Goal: Information Seeking & Learning: Learn about a topic

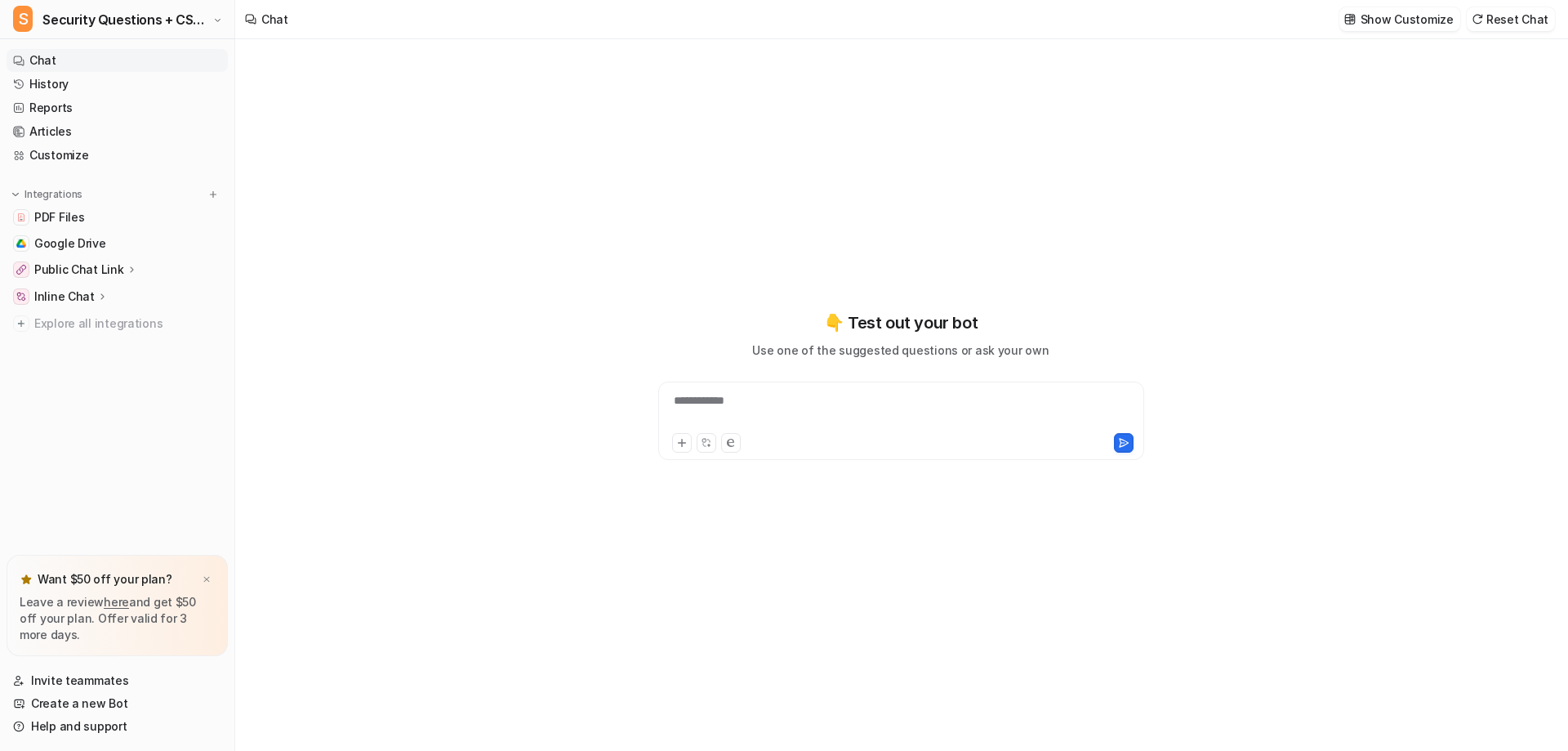
type textarea "**********"
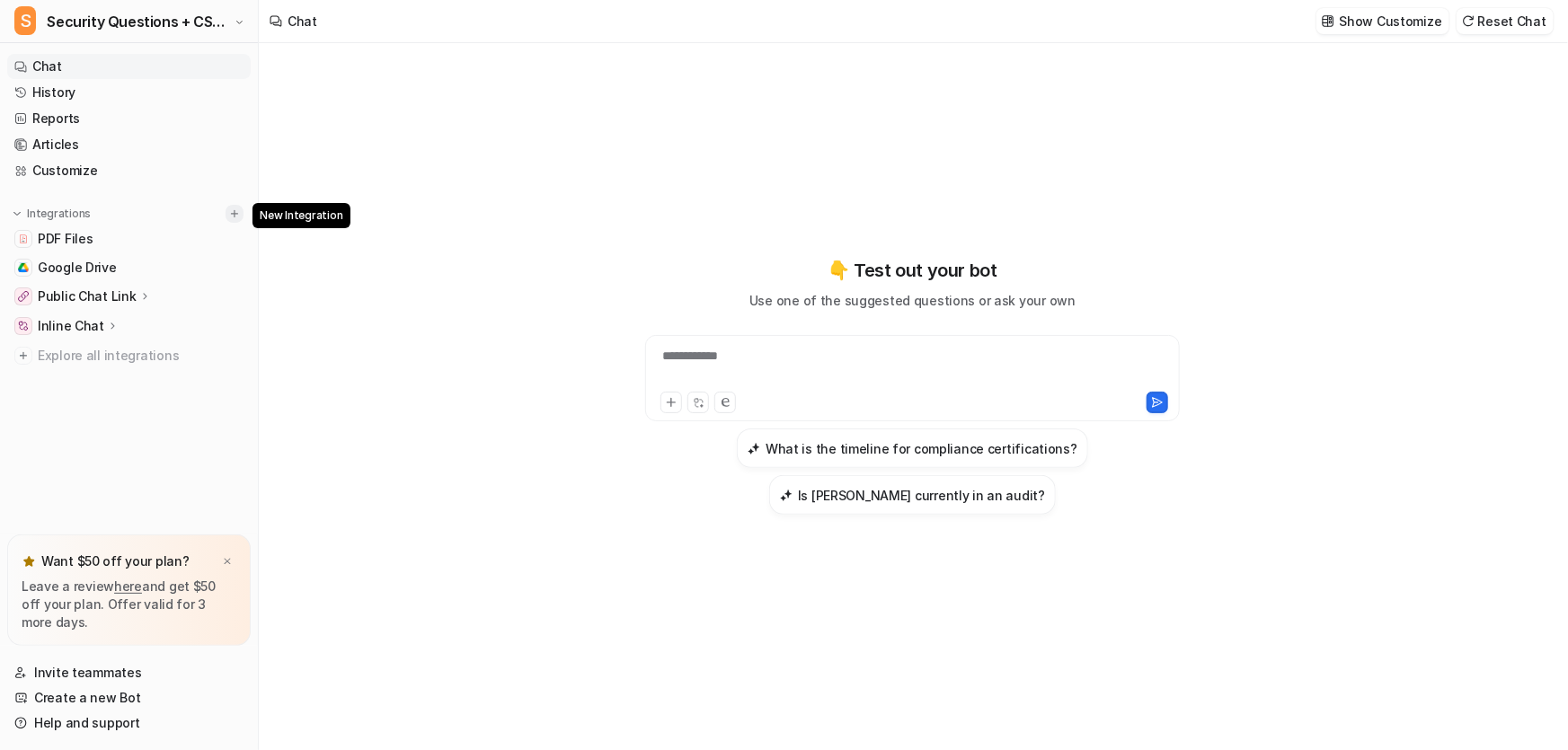
click at [235, 221] on button at bounding box center [234, 214] width 18 height 18
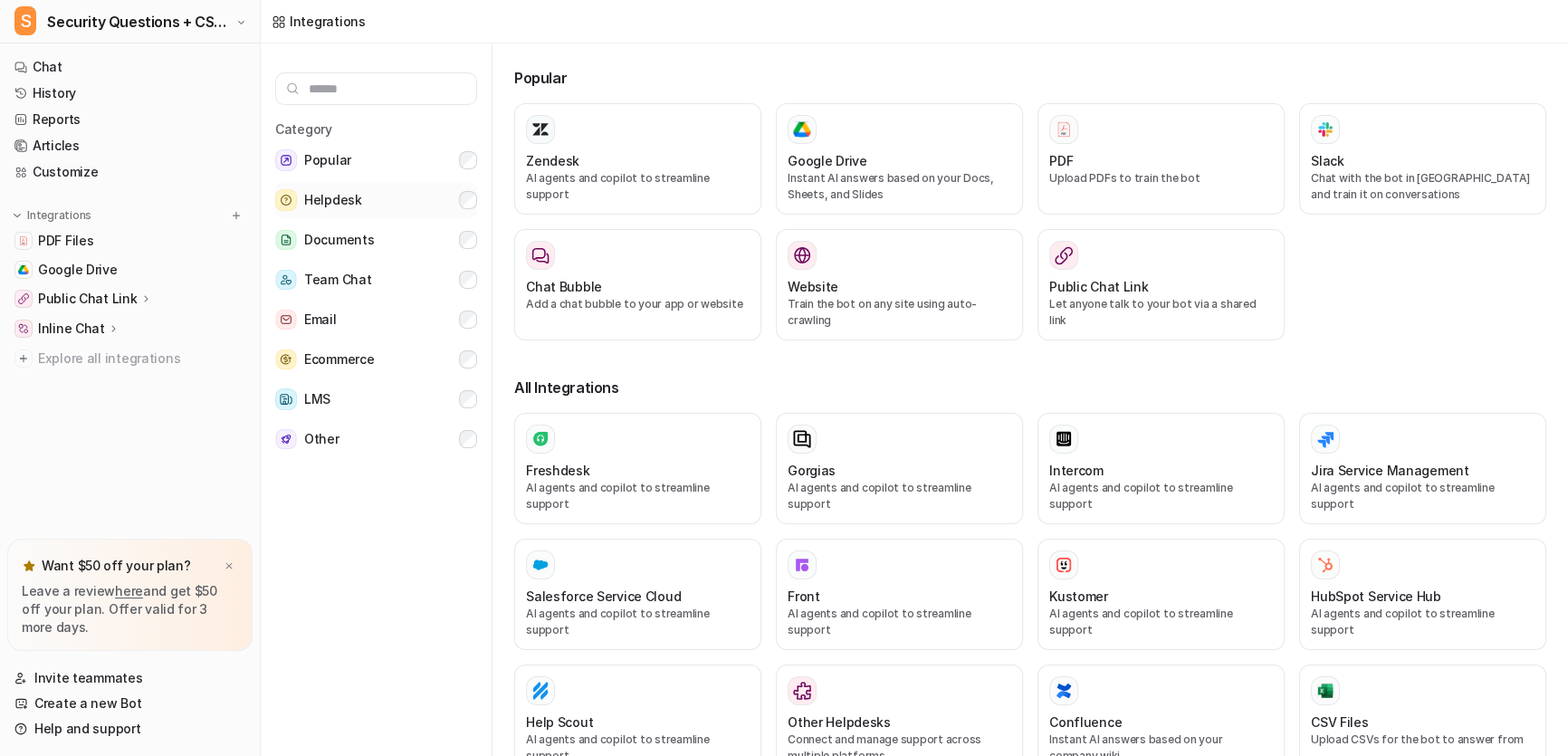
click at [428, 202] on button "Helpdesk" at bounding box center [376, 200] width 202 height 37
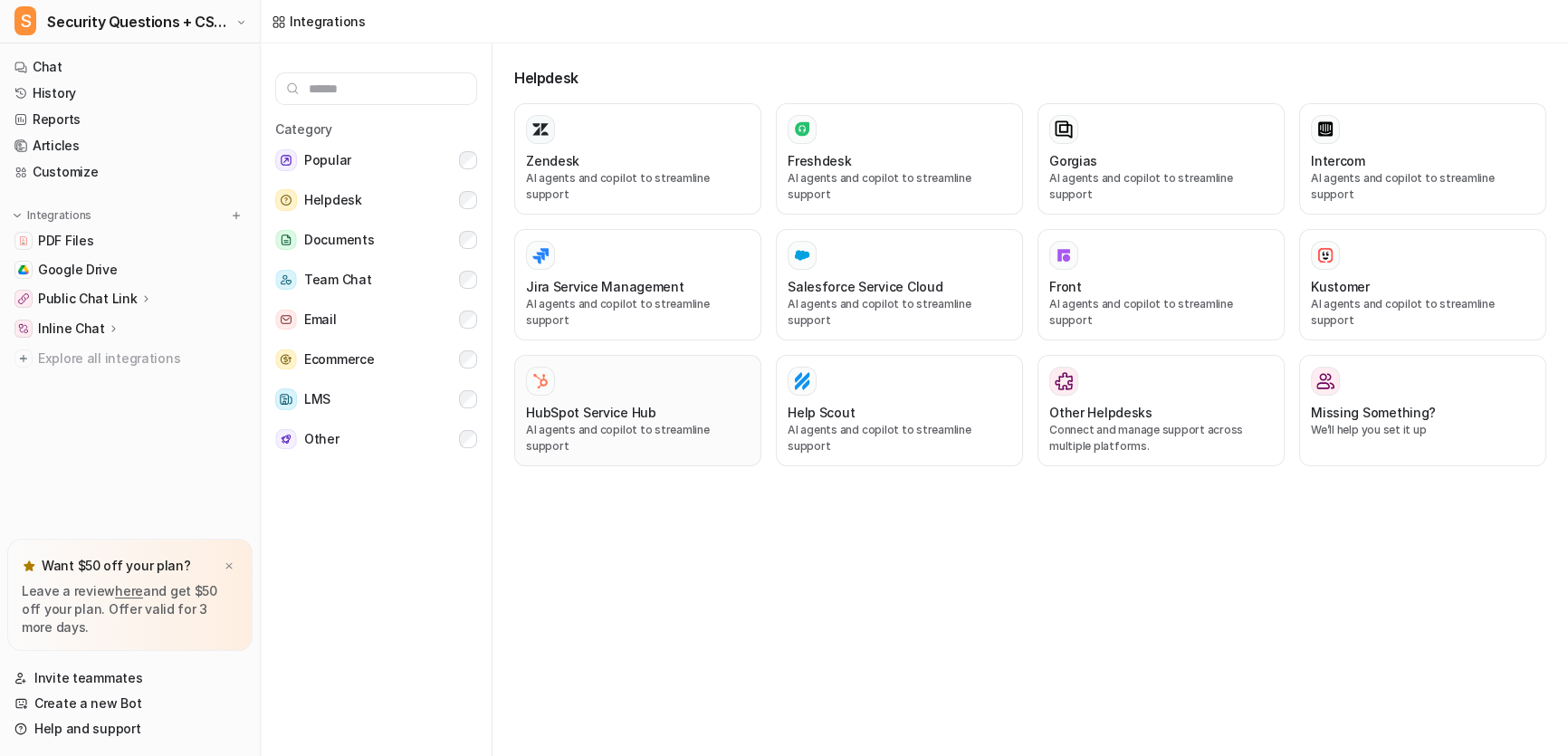
click at [609, 403] on h3 "HubSpot Service Hub" at bounding box center [591, 412] width 130 height 19
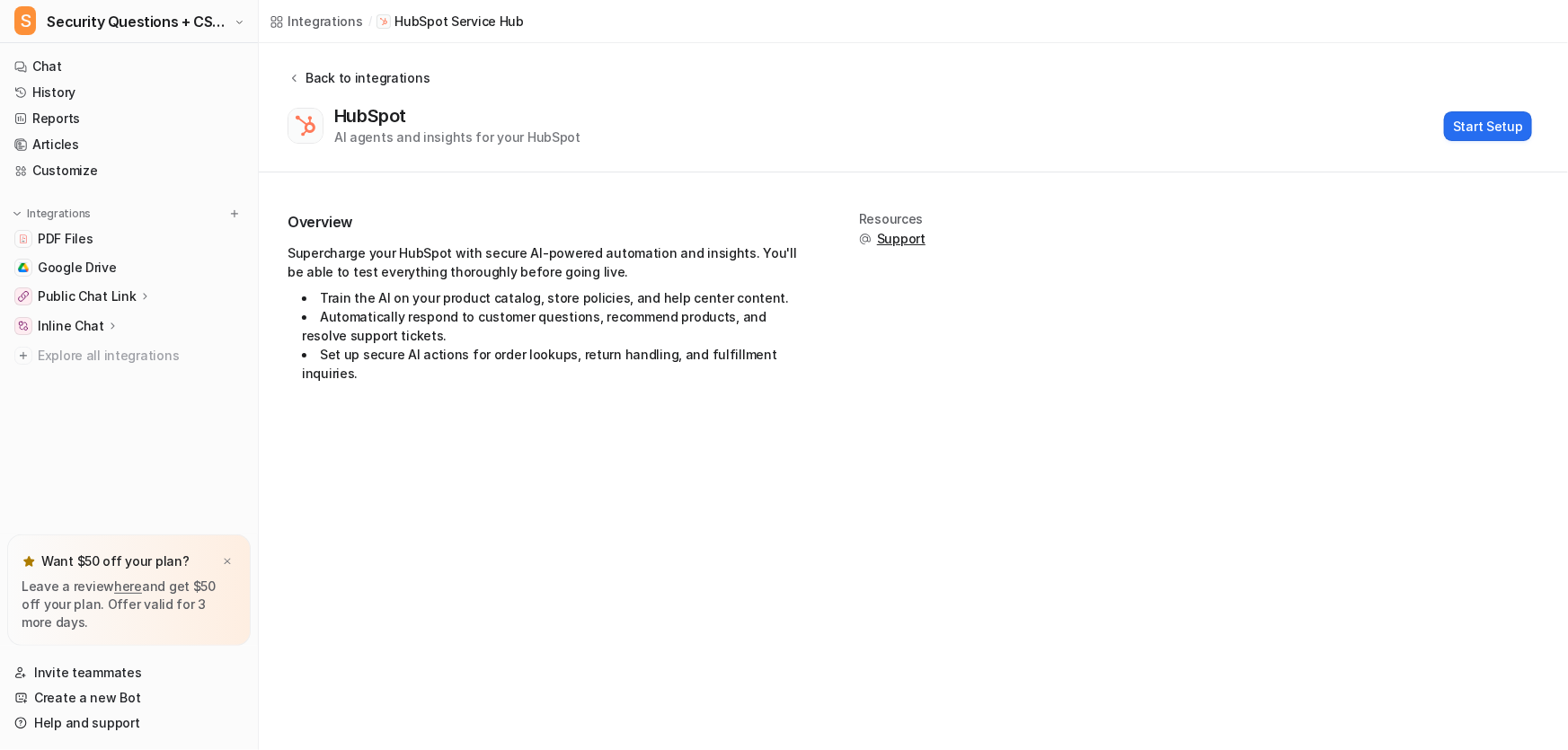
click at [301, 68] on div "Back to integrations" at bounding box center [364, 78] width 129 height 19
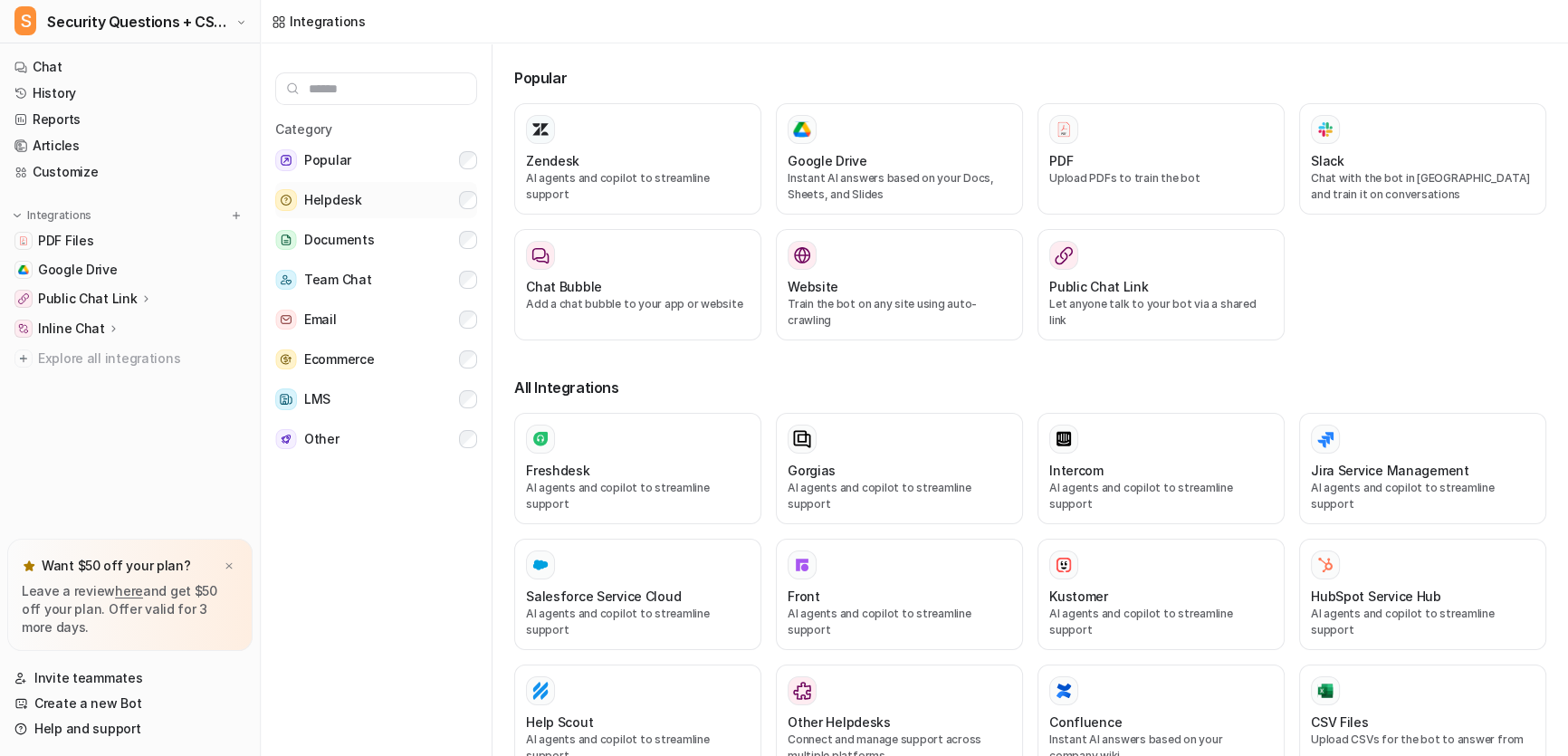
click at [407, 187] on button "Helpdesk" at bounding box center [376, 200] width 202 height 37
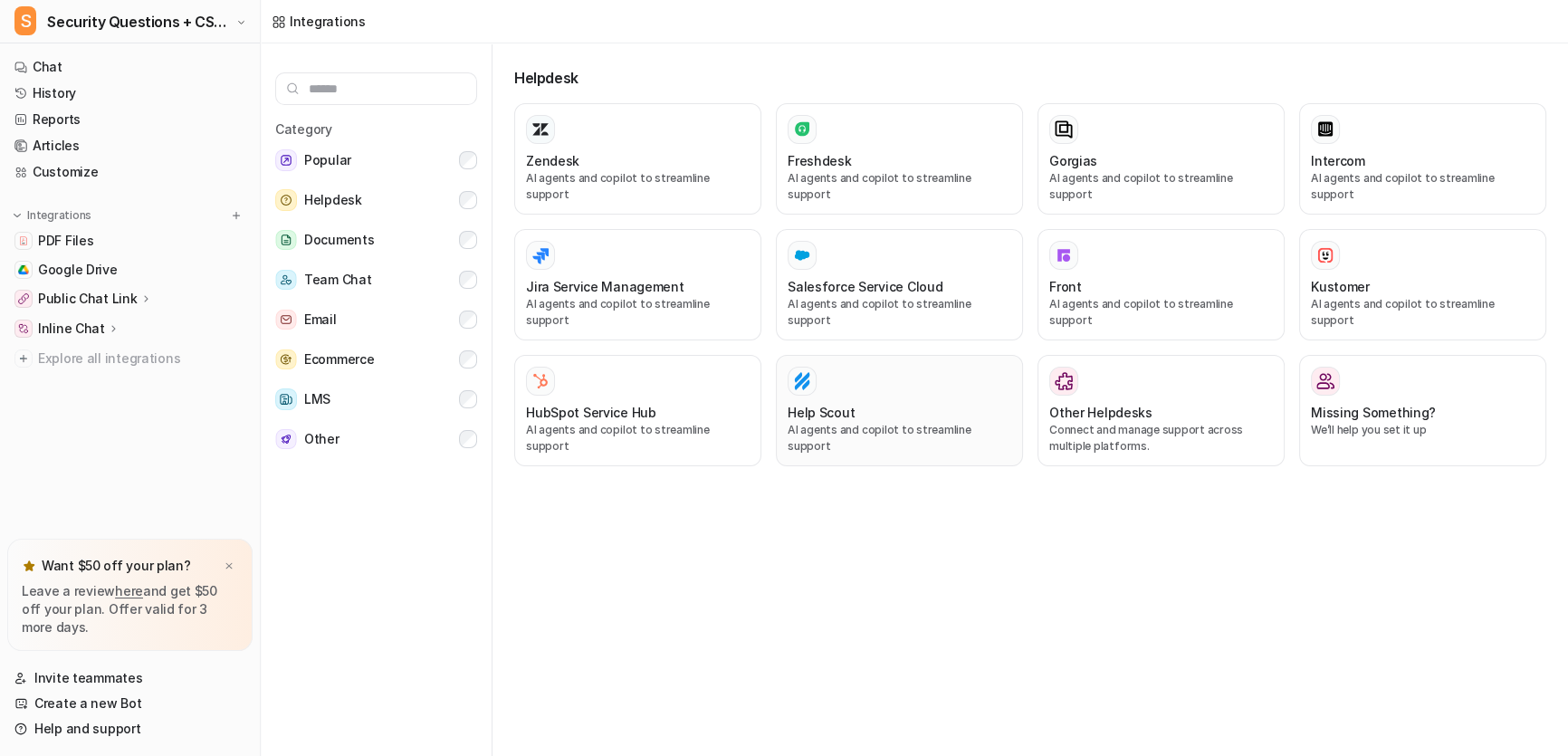
click at [912, 403] on div "Help Scout" at bounding box center [900, 412] width 224 height 19
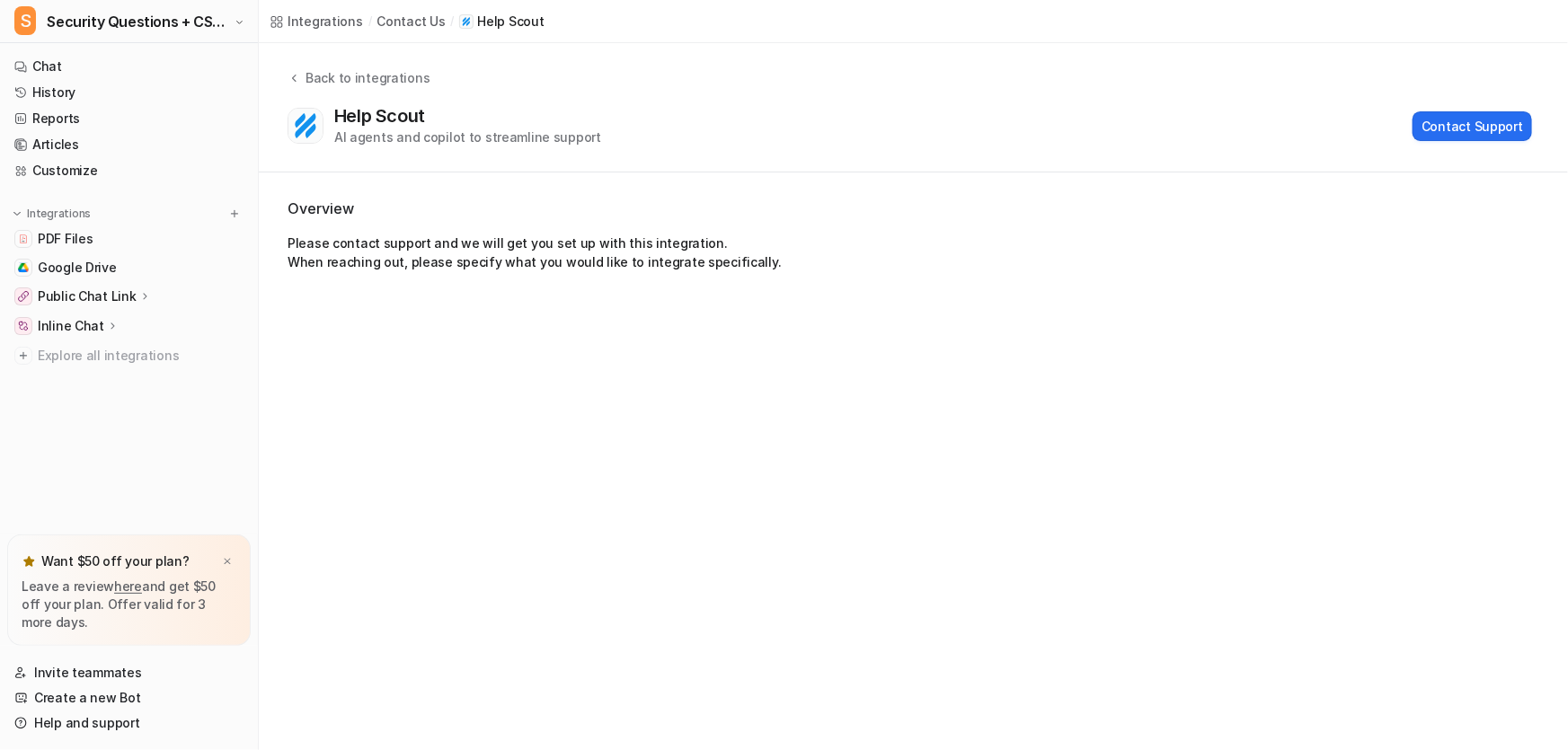
click at [846, 255] on p "Please contact support and we will get you set up with this integration. When r…" at bounding box center [913, 252] width 1252 height 37
click at [291, 72] on icon at bounding box center [293, 78] width 12 height 13
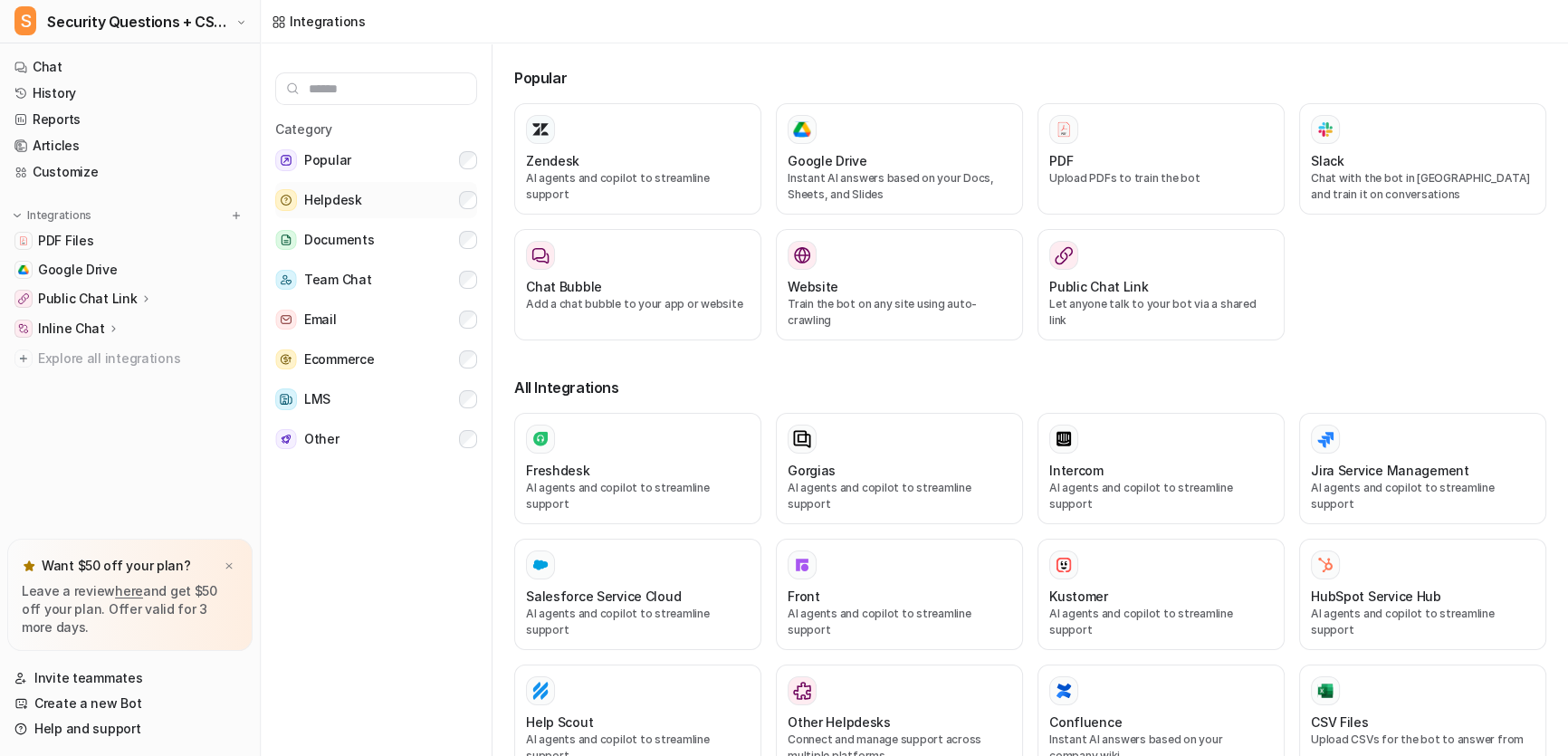
click at [400, 192] on button "Helpdesk" at bounding box center [376, 200] width 202 height 37
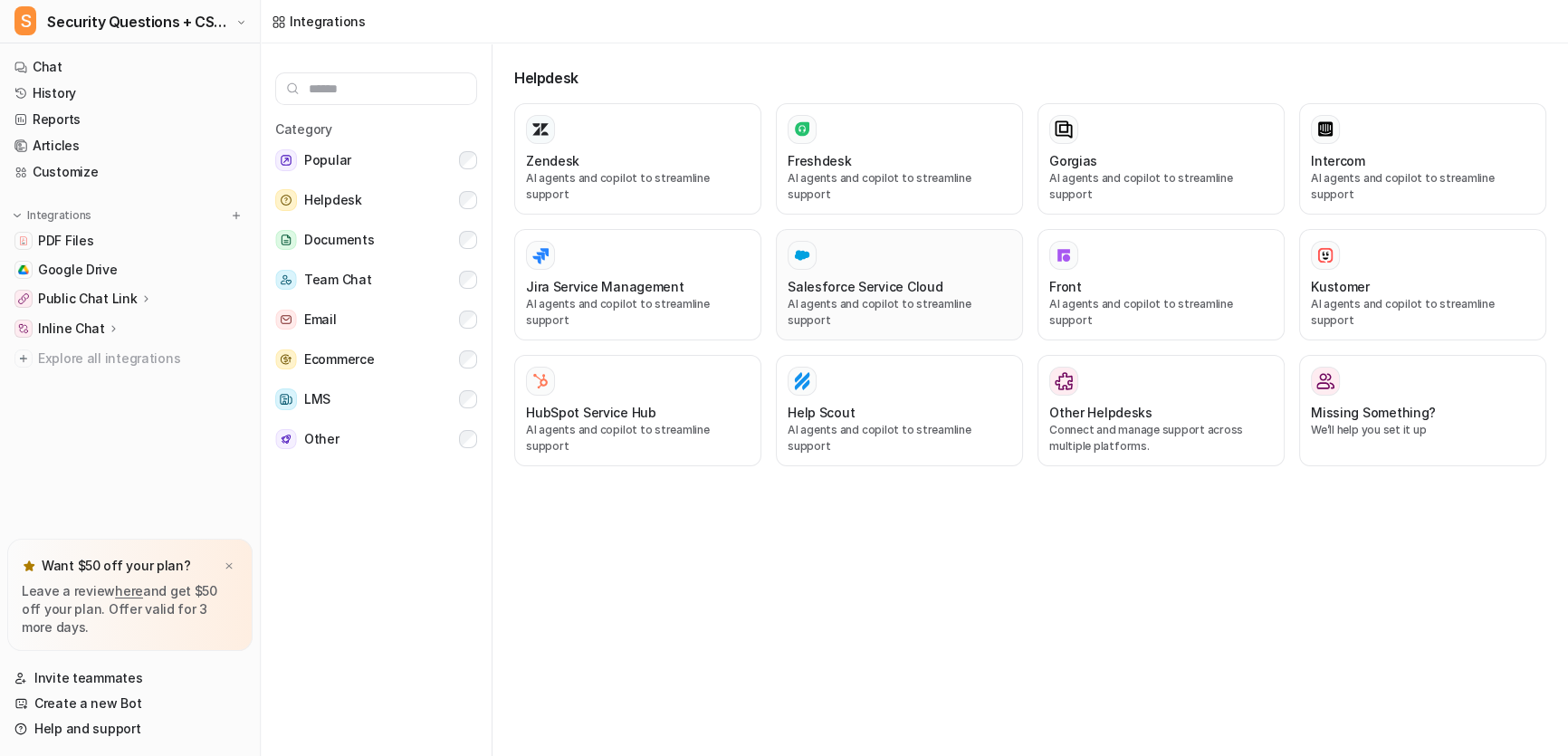
click at [919, 248] on div at bounding box center [900, 255] width 224 height 29
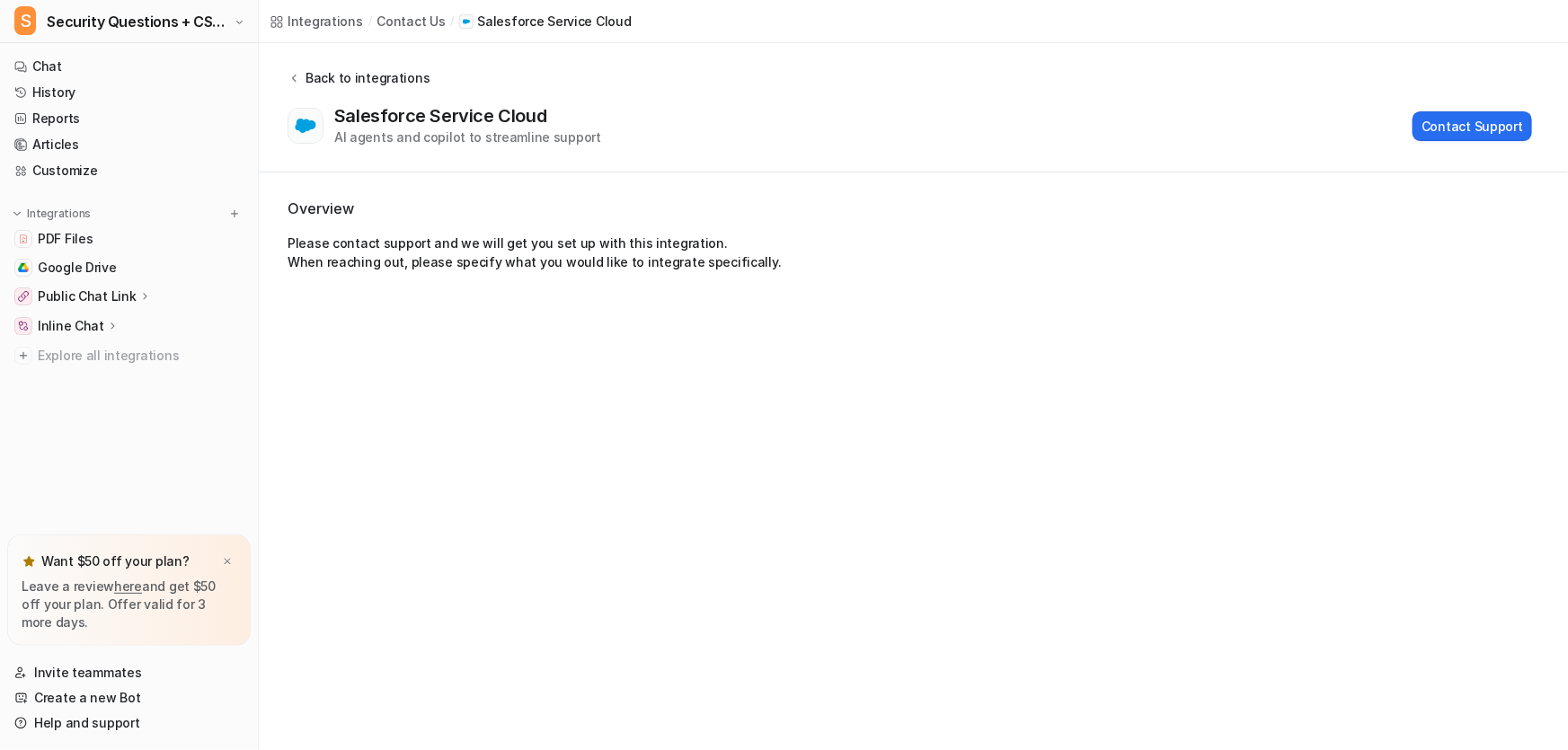
click at [311, 78] on div "Back to integrations" at bounding box center [364, 78] width 129 height 19
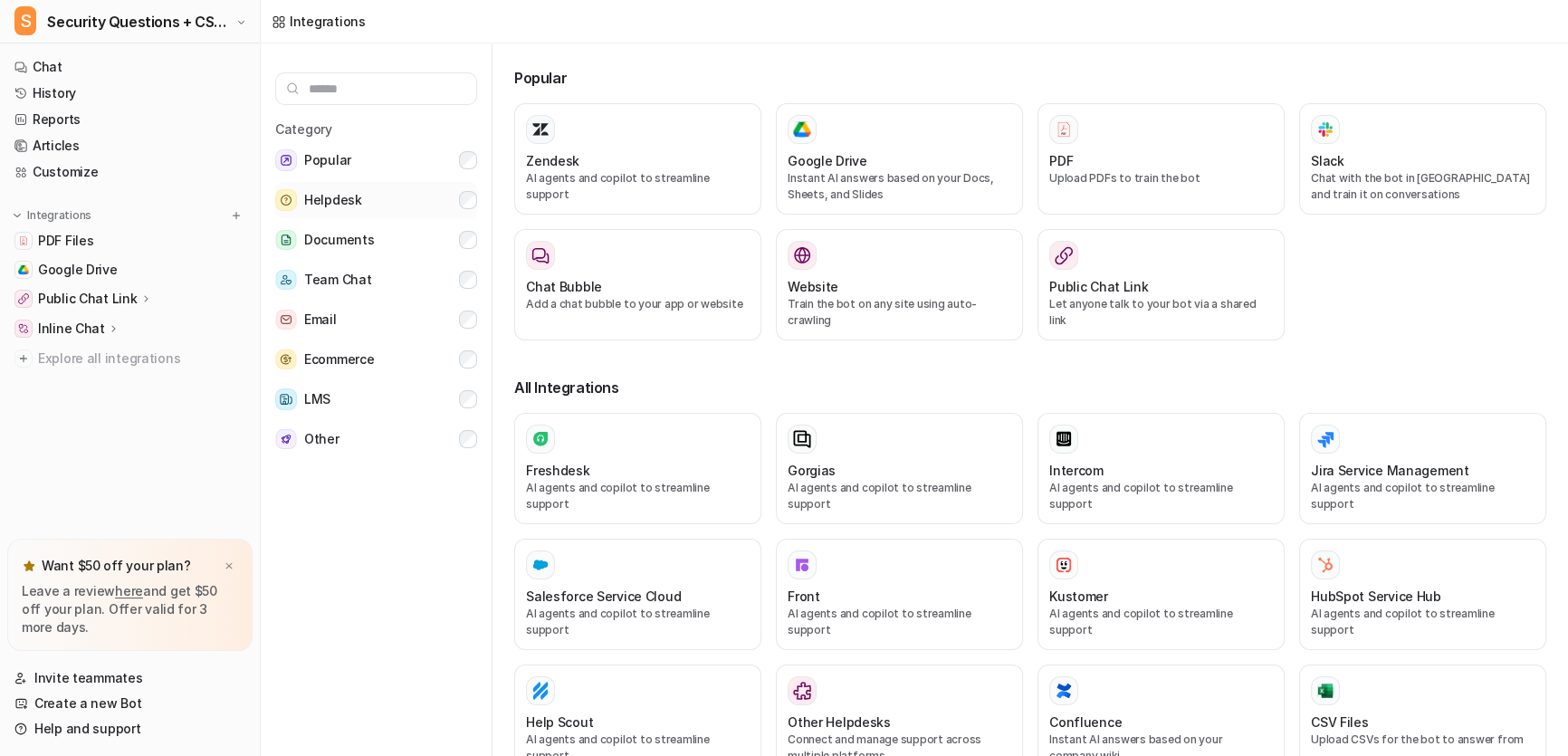
click at [406, 204] on button "Helpdesk" at bounding box center [376, 200] width 202 height 37
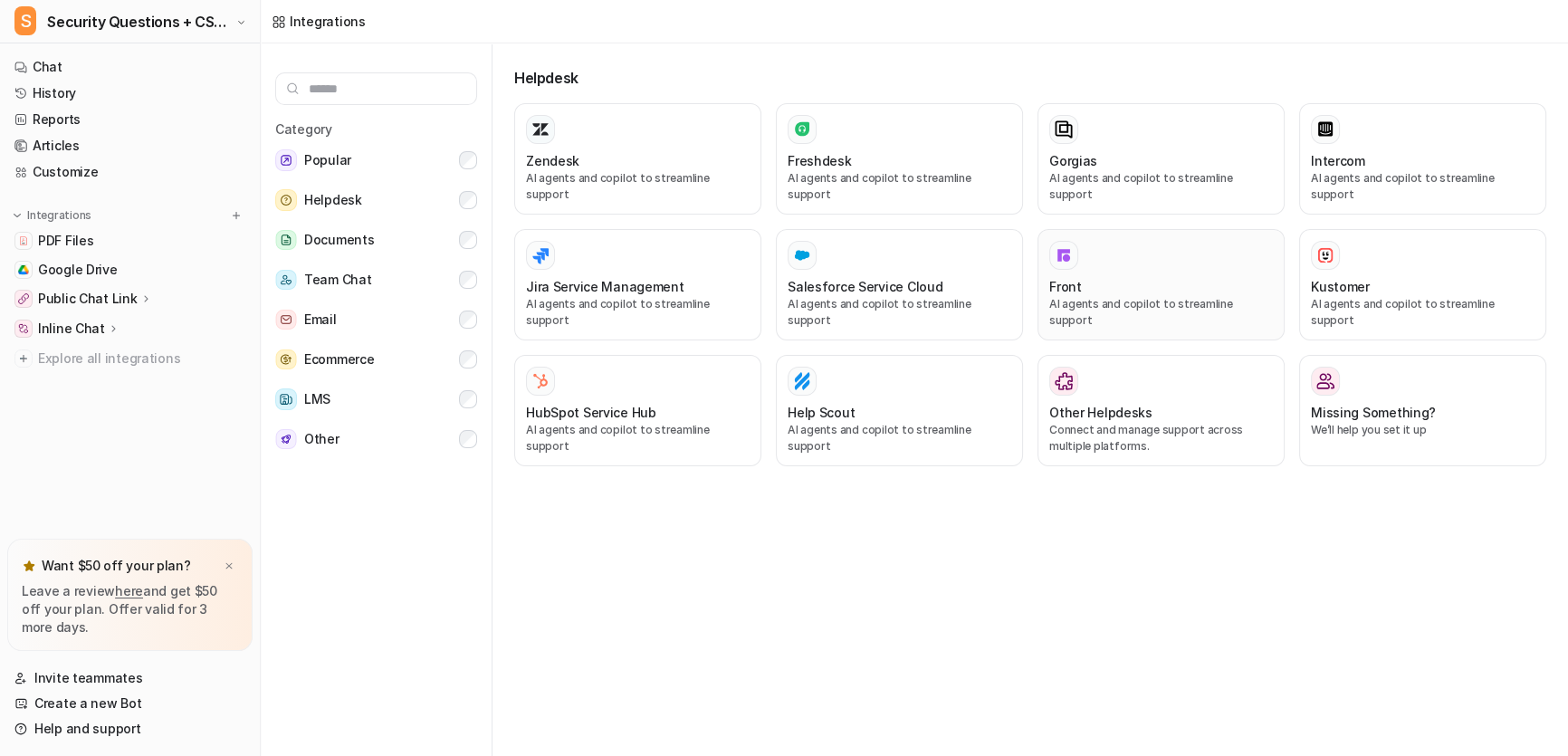
click at [1133, 259] on div "Front AI agents and copilot to streamline support" at bounding box center [1162, 284] width 224 height 88
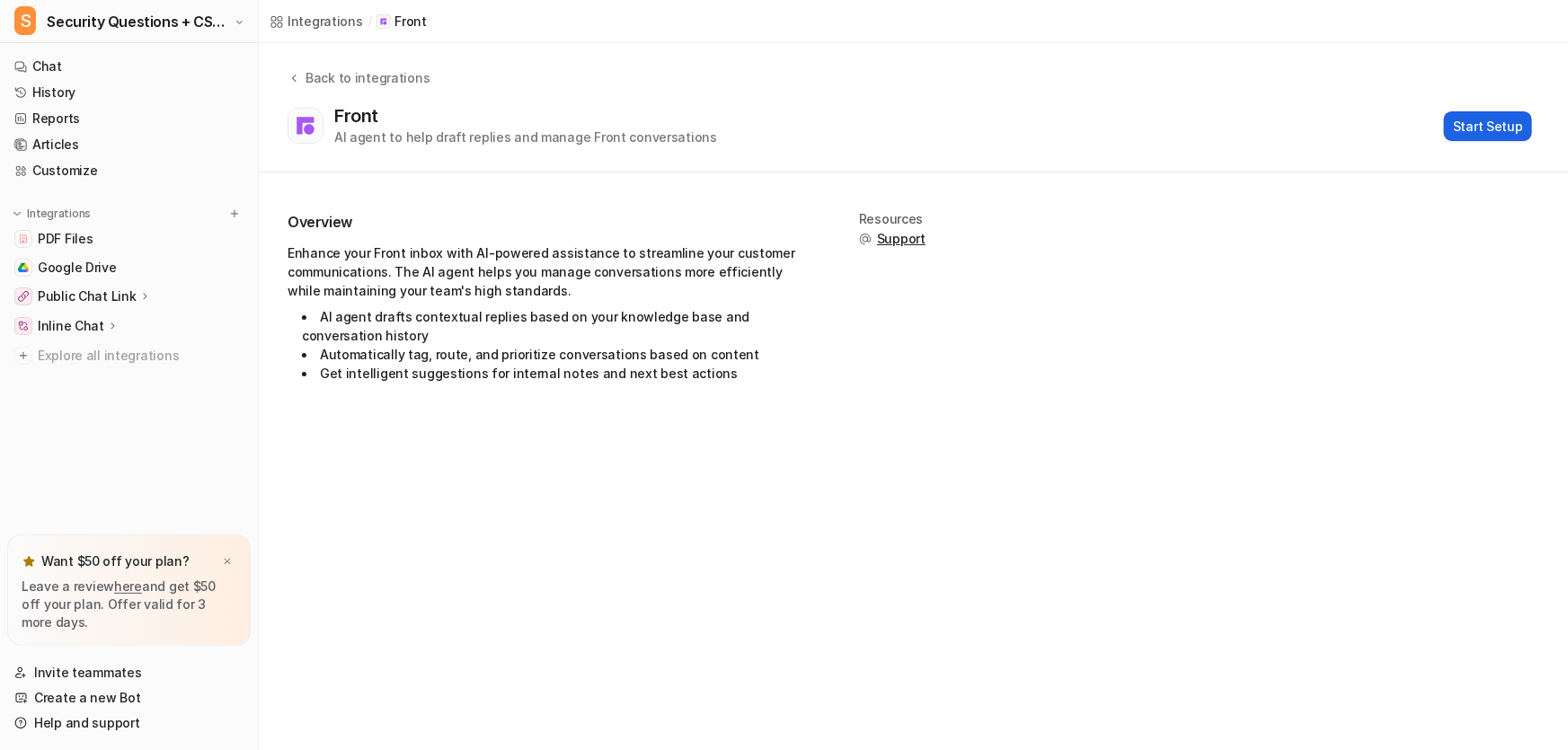
click at [1498, 121] on button "Start Setup" at bounding box center [1488, 125] width 88 height 30
click at [316, 80] on div "Back to integrations" at bounding box center [364, 78] width 129 height 19
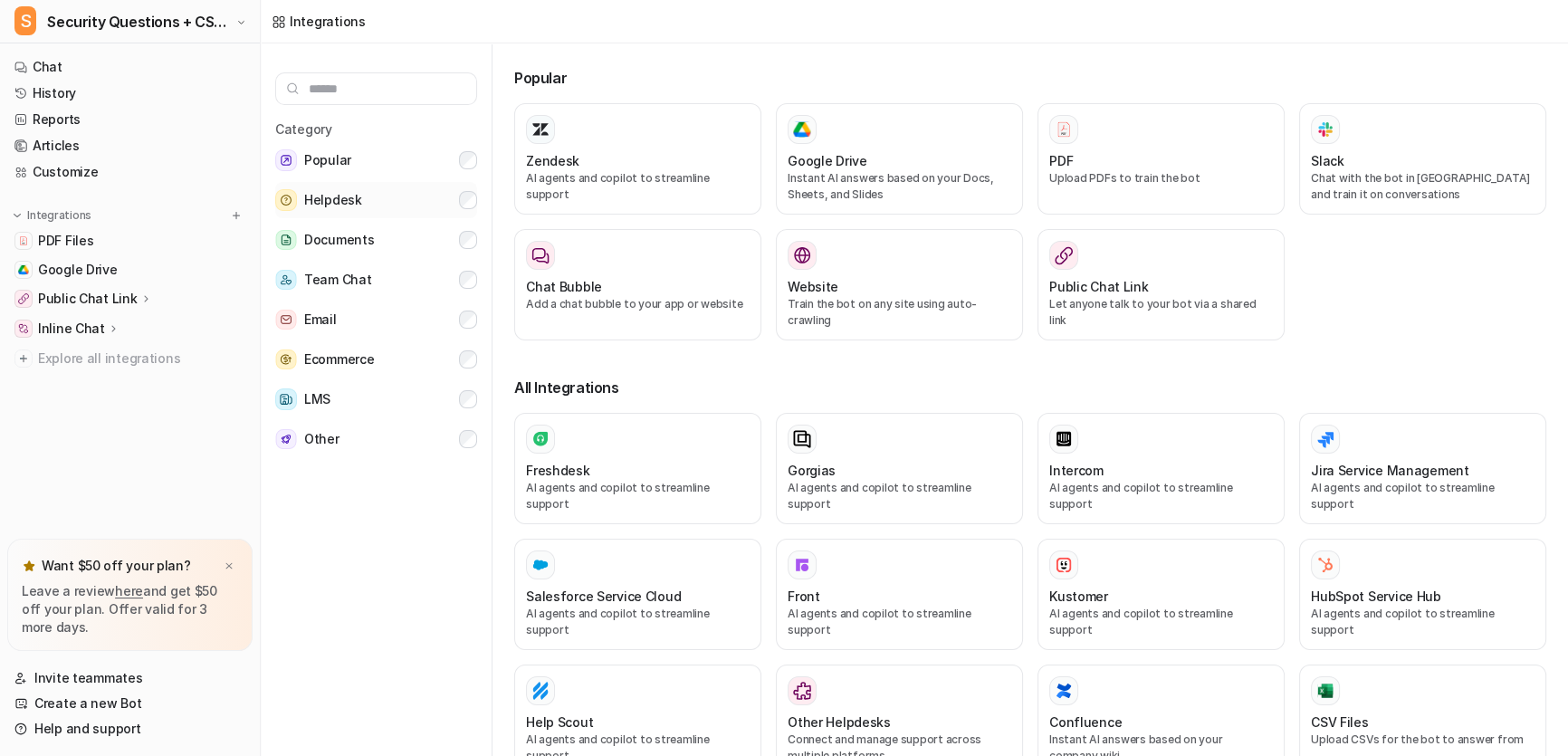
click at [380, 202] on button "Helpdesk" at bounding box center [376, 200] width 202 height 37
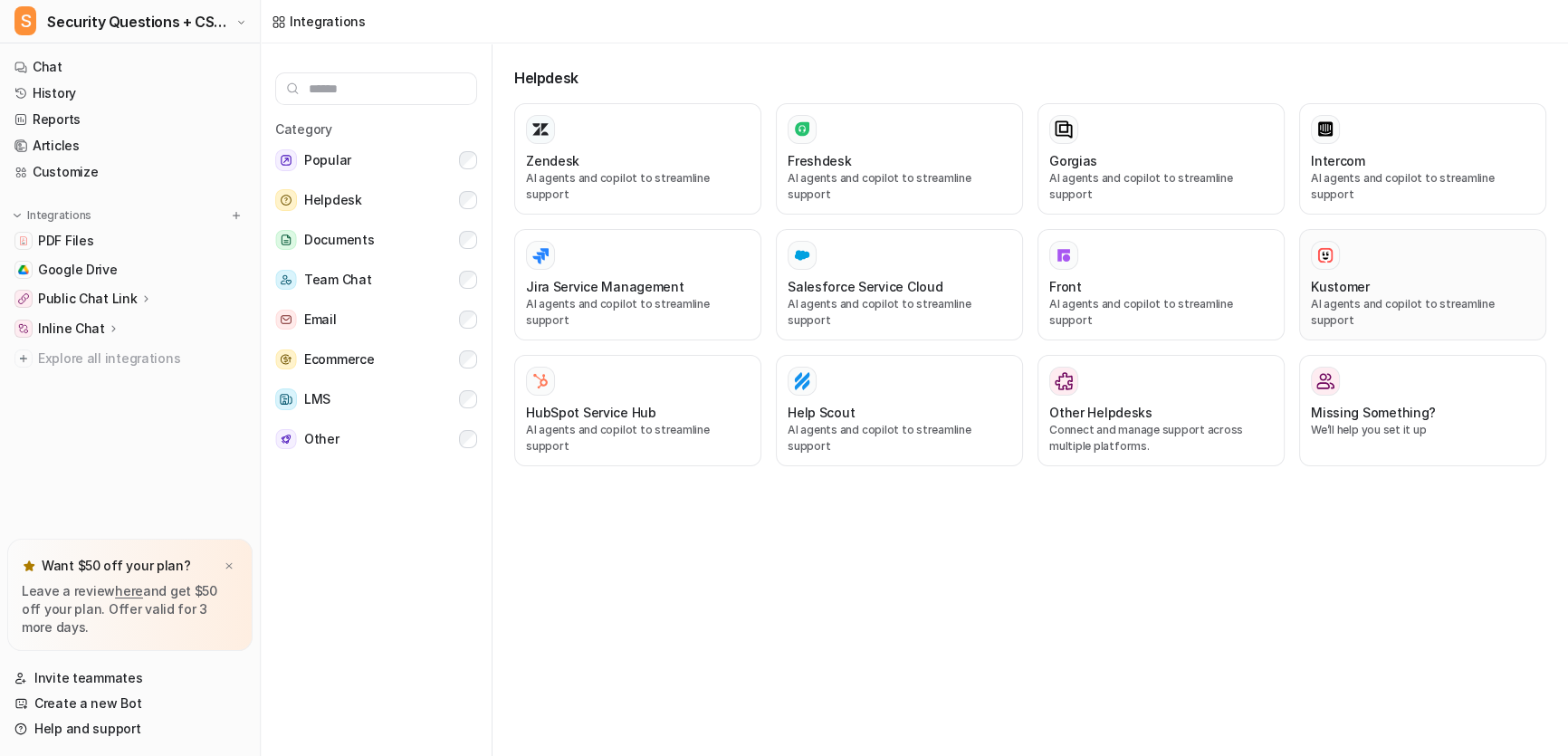
click at [1336, 277] on h3 "Kustomer" at bounding box center [1340, 287] width 59 height 19
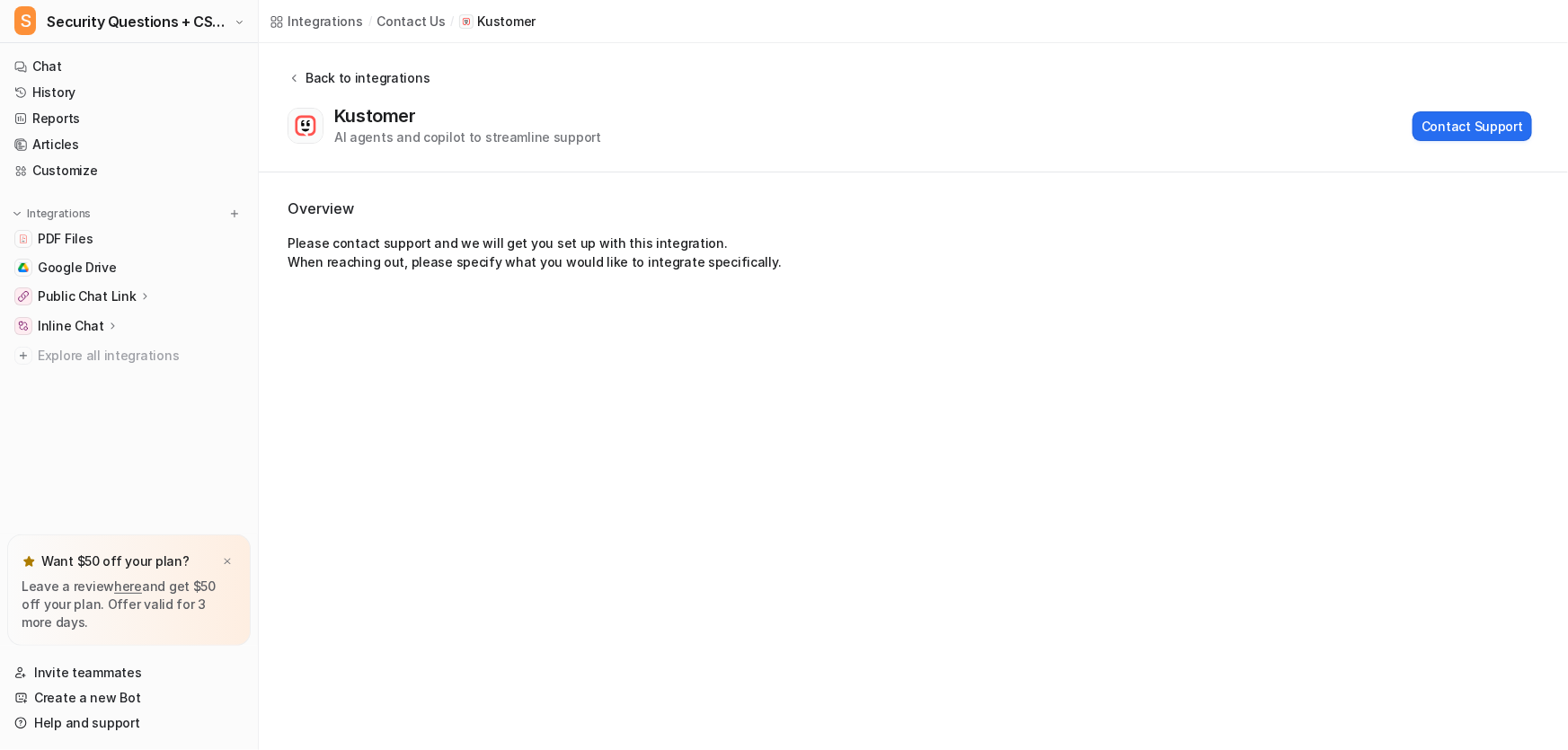
click at [322, 78] on div "Back to integrations" at bounding box center [364, 78] width 129 height 19
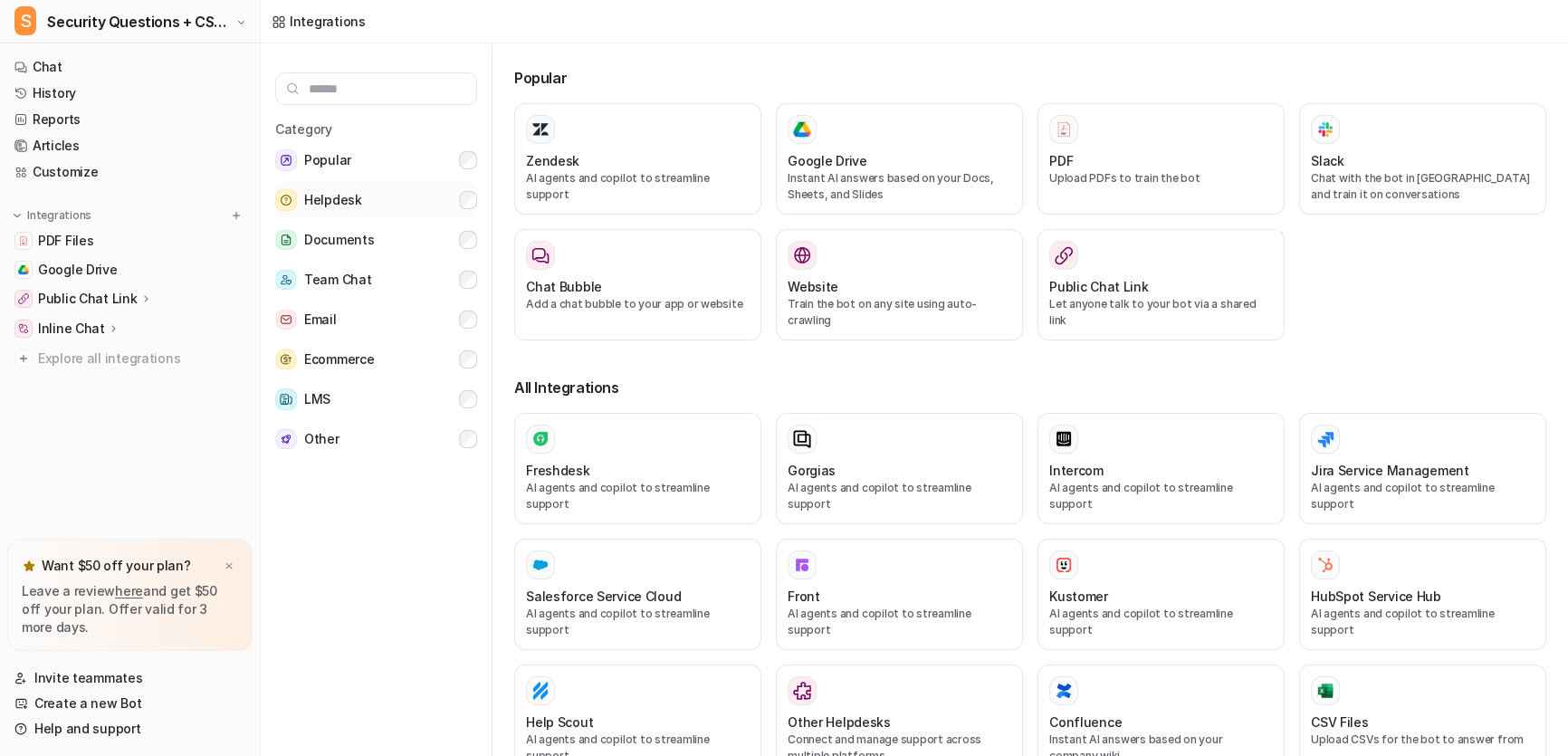
click at [352, 202] on span "Helpdesk" at bounding box center [333, 200] width 58 height 22
